Goal: Navigation & Orientation: Find specific page/section

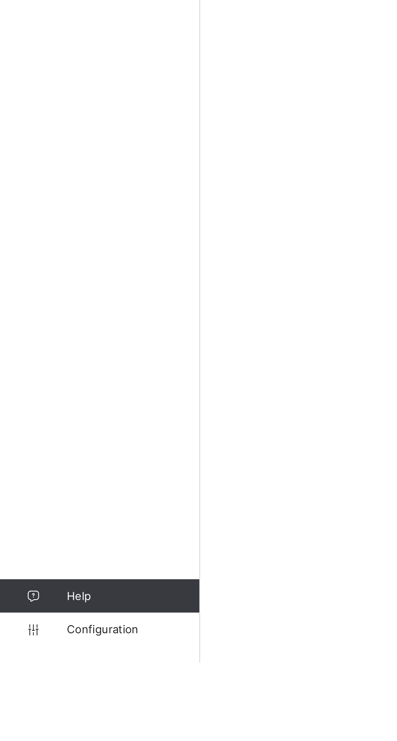
click at [64, 728] on span "Configuration" at bounding box center [64, 725] width 64 height 6
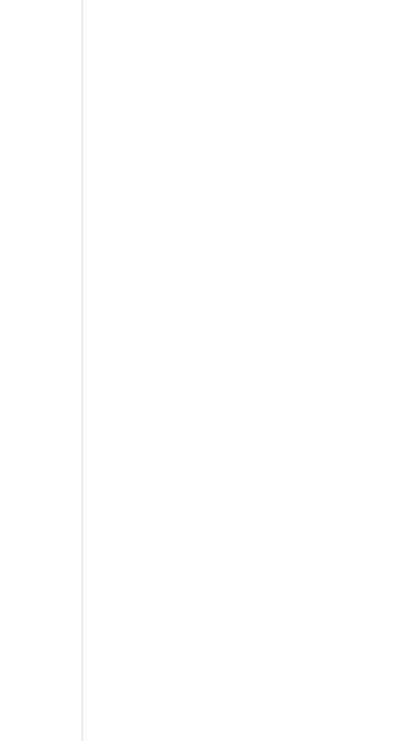
click at [218, 128] on span at bounding box center [218, 128] width 0 height 0
click at [178, 165] on div "Login History" at bounding box center [159, 159] width 37 height 12
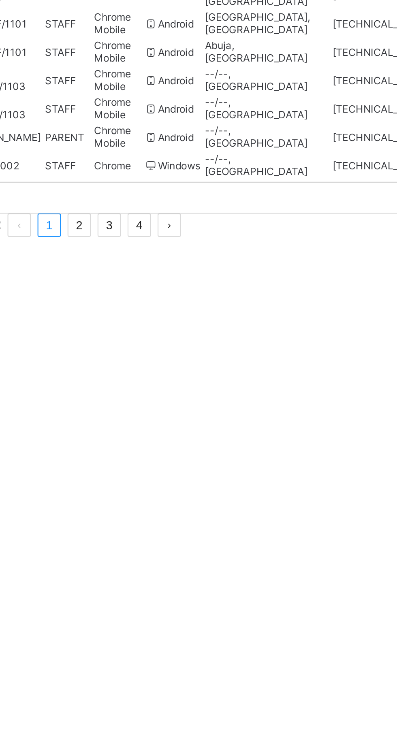
click at [210, 235] on link "2" at bounding box center [205, 229] width 11 height 11
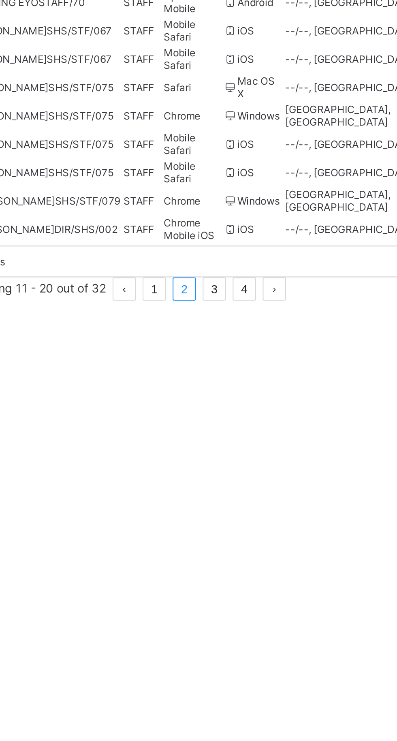
click at [185, 235] on button "prev page" at bounding box center [178, 229] width 11 height 11
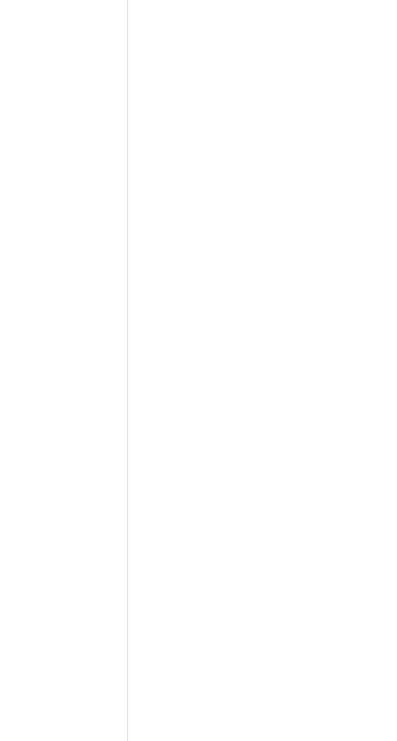
click at [386, 134] on span at bounding box center [389, 131] width 7 height 6
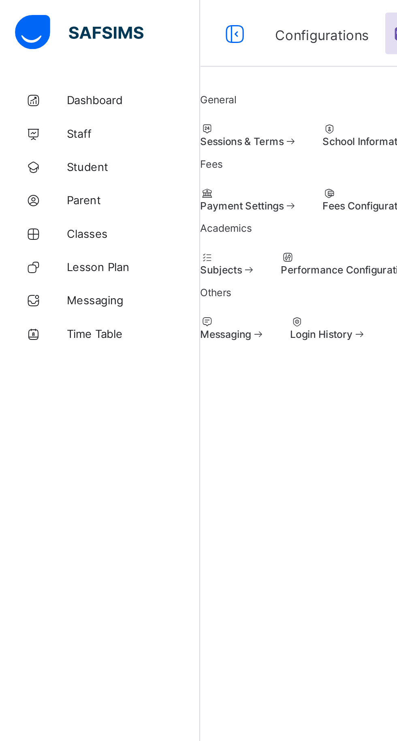
click at [53, 145] on span "Messaging" at bounding box center [64, 146] width 65 height 6
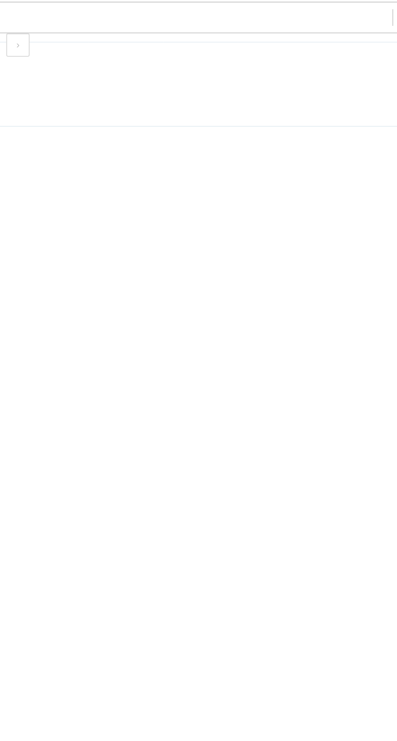
click at [333, 140] on div "×" at bounding box center [337, 133] width 8 height 14
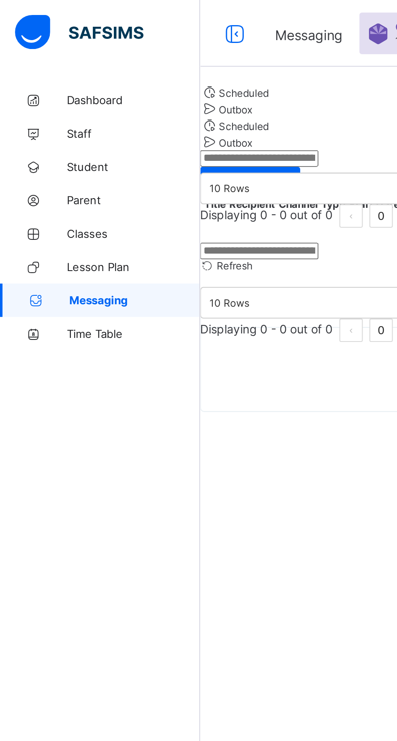
click at [50, 43] on link "Dashboard" at bounding box center [48, 49] width 97 height 16
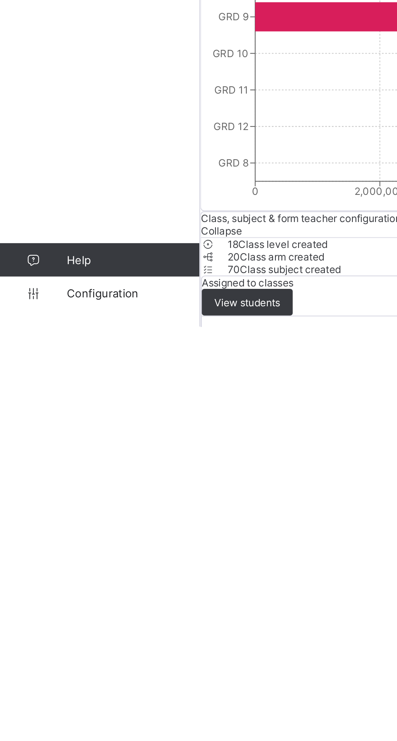
scroll to position [373, 0]
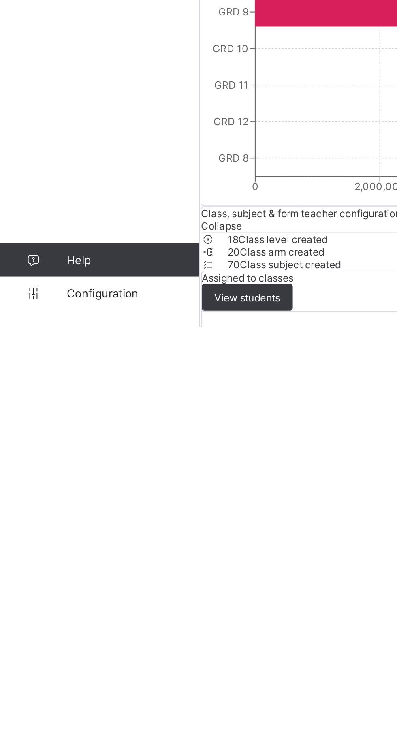
click at [39, 733] on link "Configuration" at bounding box center [48, 725] width 97 height 16
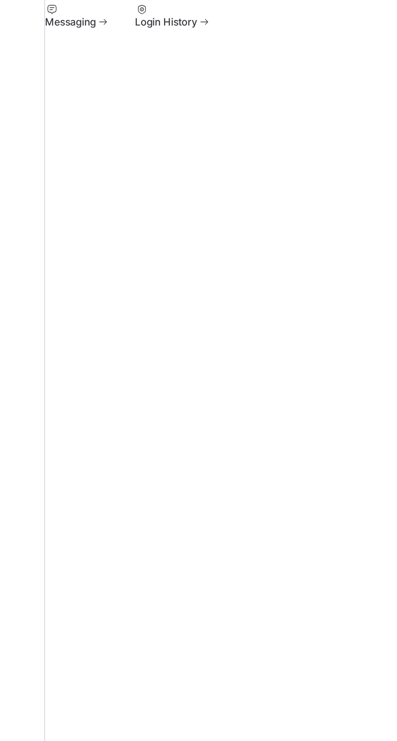
click at [157, 103] on span "Fees Configuration" at bounding box center [178, 100] width 43 height 6
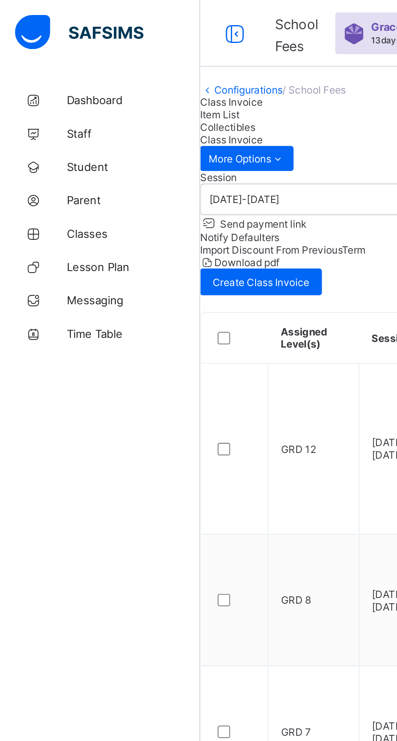
click at [48, 111] on span "Classes" at bounding box center [64, 113] width 65 height 6
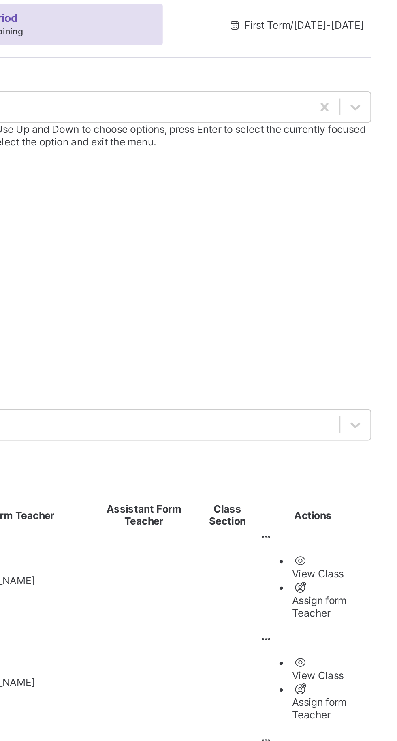
scroll to position [43, 0]
click at [322, 167] on div "GRD 8" at bounding box center [247, 163] width 300 height 6
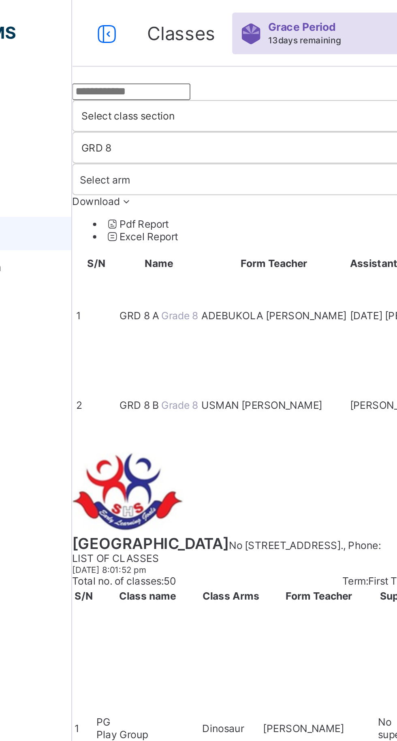
click at [207, 150] on span "ADEBUKOLA [PERSON_NAME]" at bounding box center [195, 153] width 70 height 6
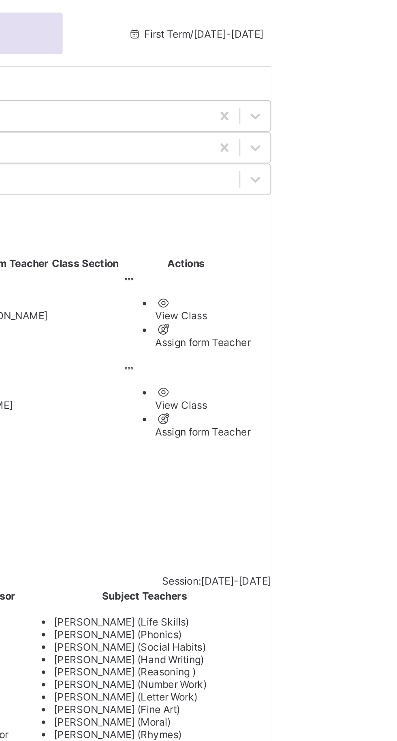
click at [367, 143] on ul "View Class Assign form Teacher" at bounding box center [356, 156] width 62 height 26
click at [341, 154] on div "View Class" at bounding box center [364, 153] width 46 height 6
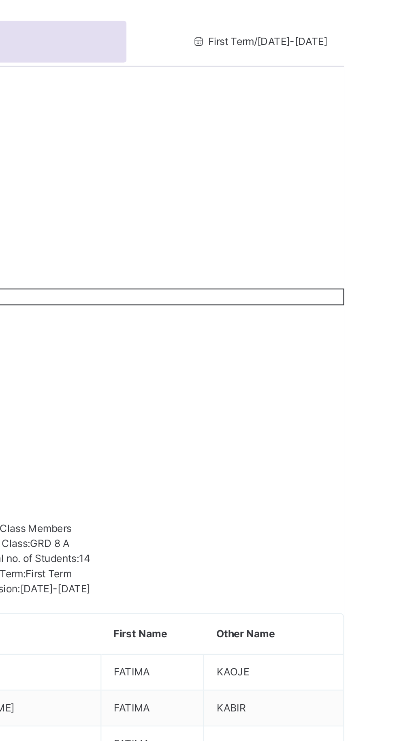
click at [312, 596] on icon at bounding box center [308, 599] width 7 height 6
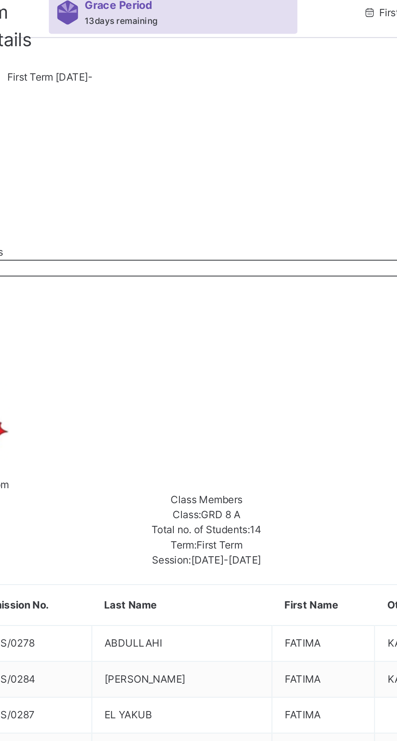
click at [180, 616] on div "[PERSON_NAME] SHHS/0278" at bounding box center [160, 623] width 39 height 15
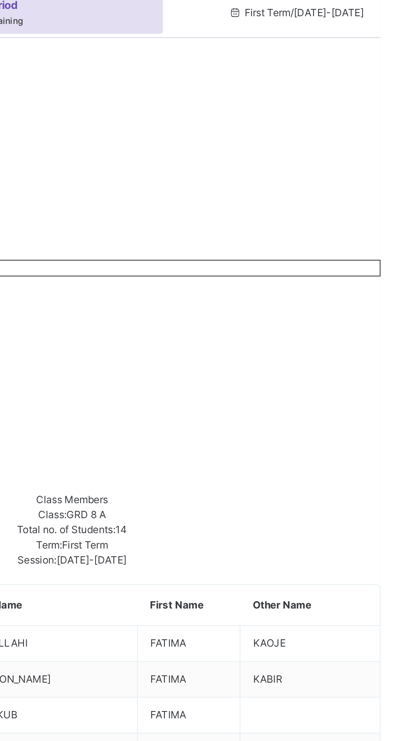
click at [312, 596] on icon at bounding box center [308, 599] width 7 height 6
click at [305, 612] on div "View Profile" at bounding box center [347, 615] width 85 height 7
